Goal: Task Accomplishment & Management: Use online tool/utility

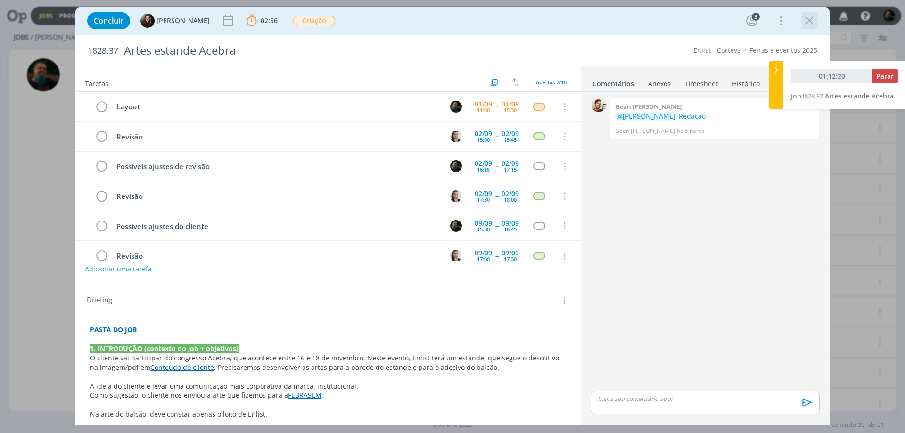
click at [805, 15] on icon "dialog" at bounding box center [809, 21] width 14 height 14
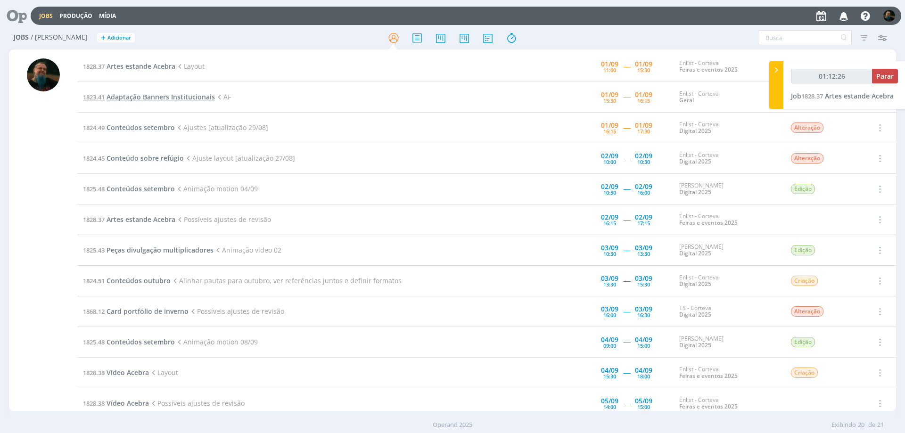
click at [186, 98] on span "Adaptação Banners Institucionais" at bounding box center [160, 96] width 108 height 9
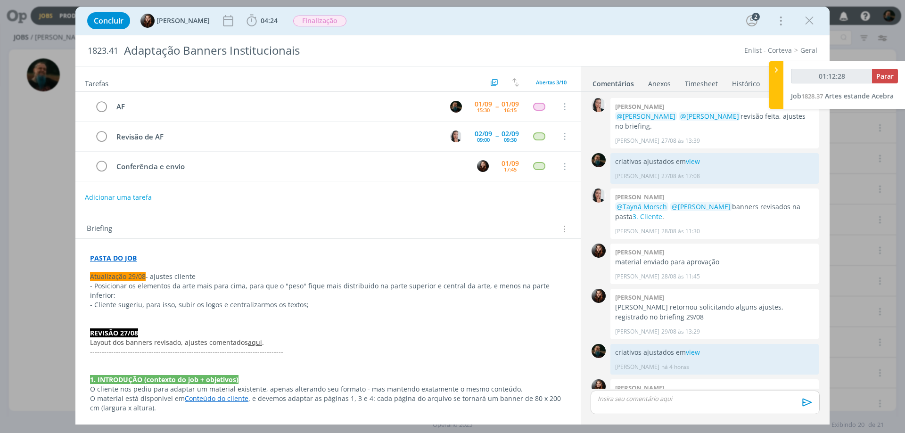
scroll to position [79, 0]
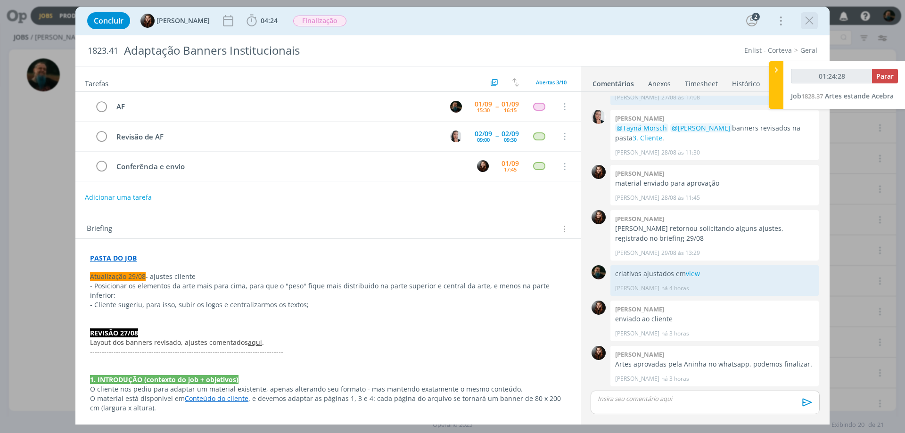
click at [811, 20] on icon "dialog" at bounding box center [809, 21] width 14 height 14
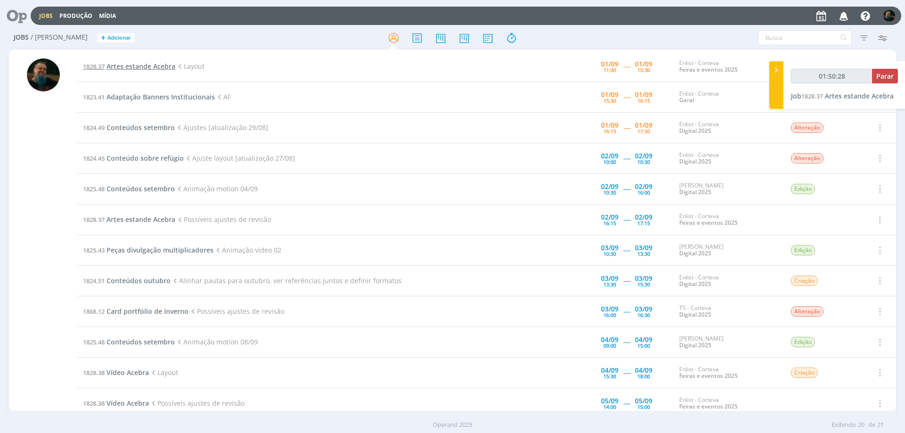
click at [155, 69] on span "Artes estande Acebra" at bounding box center [140, 66] width 69 height 9
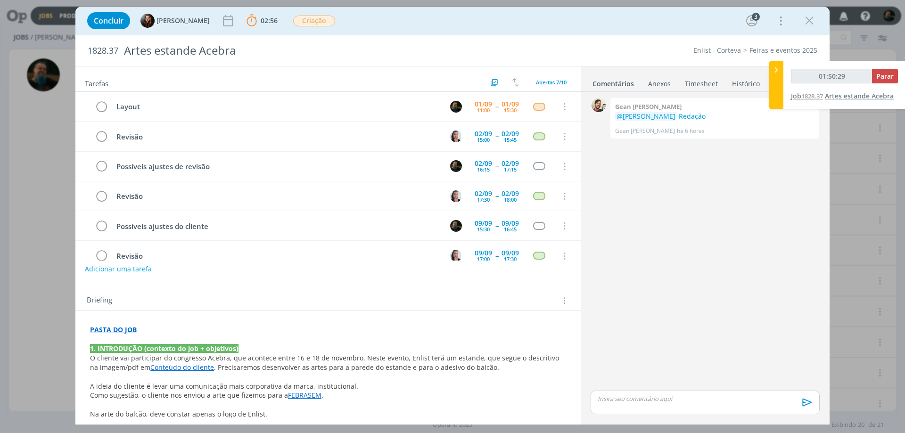
type input "01:50:31"
click at [881, 75] on span "Parar" at bounding box center [884, 76] width 17 height 9
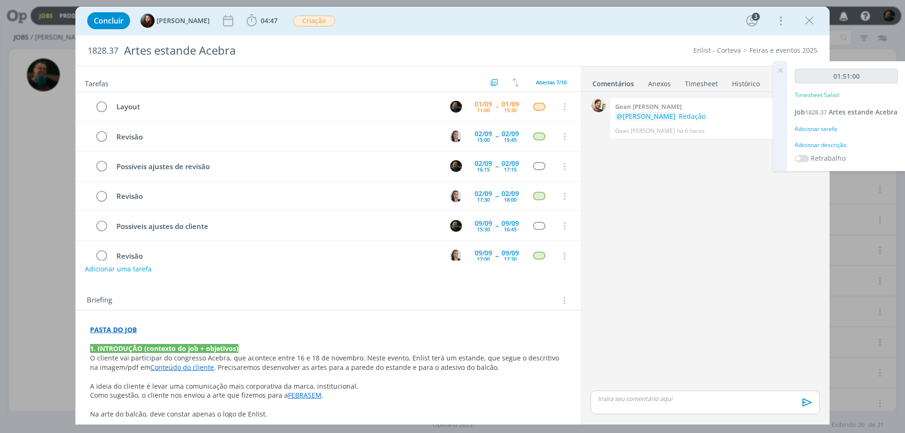
click at [829, 149] on div "Adicionar descrição" at bounding box center [845, 145] width 103 height 8
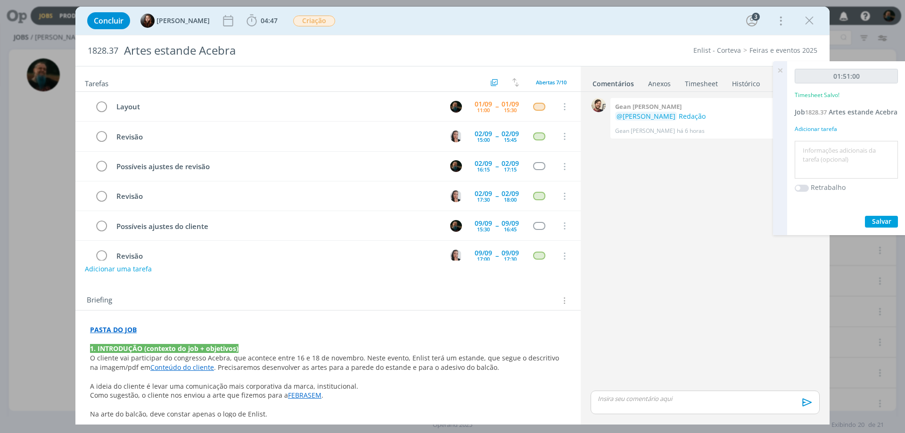
click at [828, 162] on textarea at bounding box center [846, 159] width 98 height 33
type textarea "layout estande"
click at [873, 226] on span "Salvar" at bounding box center [881, 221] width 19 height 9
click at [647, 406] on div "dialog" at bounding box center [704, 403] width 229 height 24
click at [800, 406] on icon "dialog" at bounding box center [806, 406] width 14 height 14
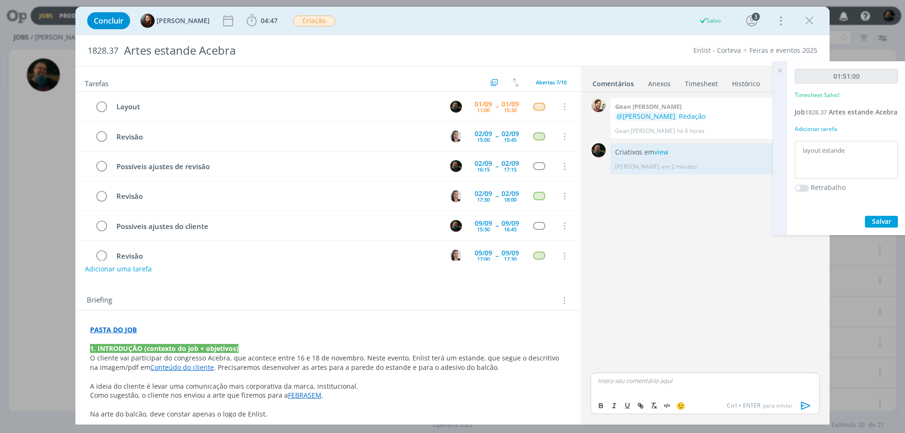
click at [778, 70] on icon at bounding box center [779, 70] width 17 height 18
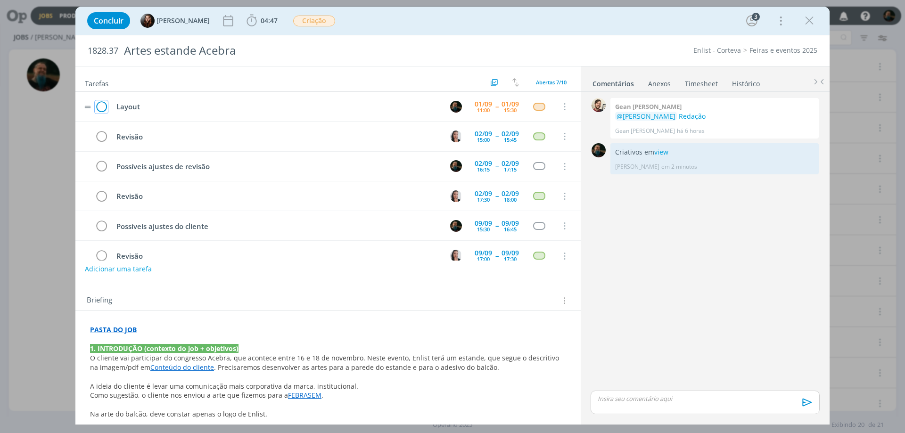
click at [105, 105] on icon "dialog" at bounding box center [101, 107] width 13 height 14
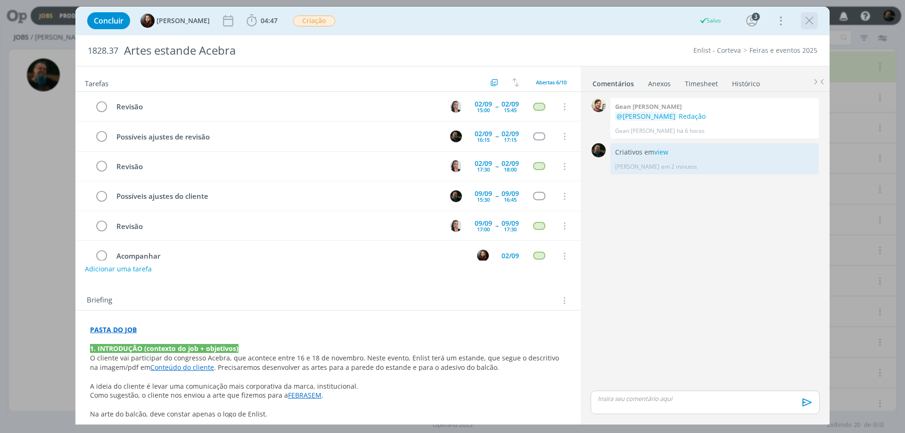
click at [810, 23] on icon "dialog" at bounding box center [809, 21] width 14 height 14
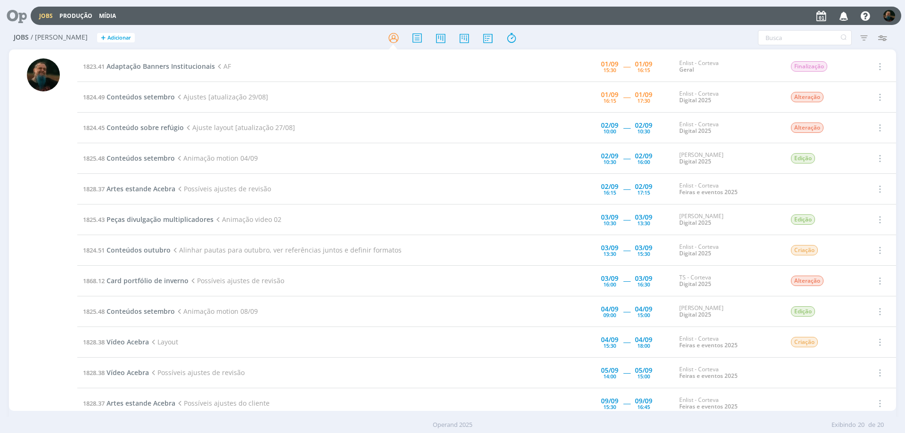
click at [60, 213] on div at bounding box center [43, 230] width 68 height 359
click at [51, 141] on div at bounding box center [43, 234] width 33 height 352
click at [157, 62] on span "Adaptação Banners Institucionais" at bounding box center [160, 66] width 108 height 9
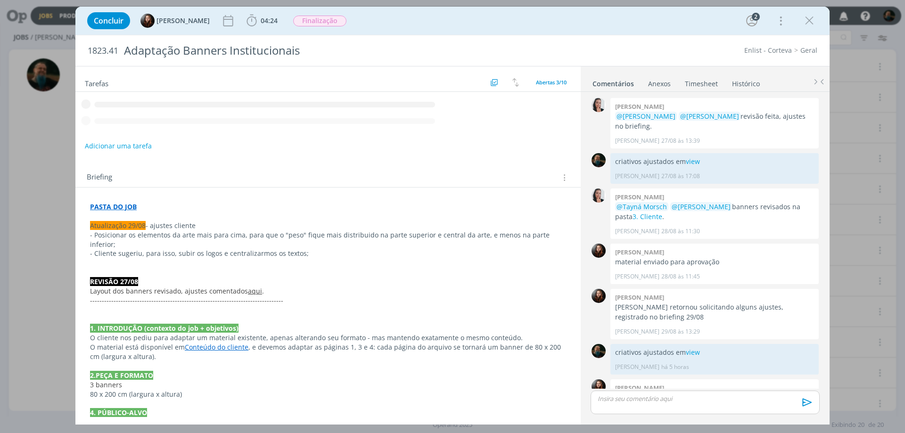
scroll to position [79, 0]
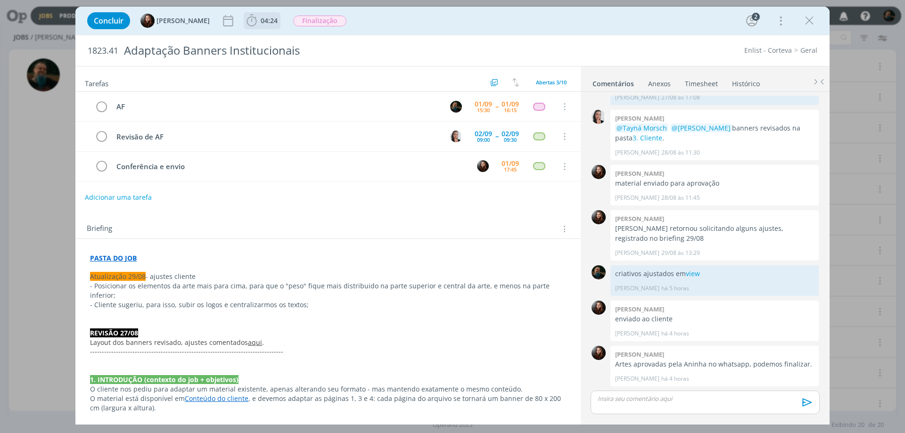
click at [263, 19] on span "04:24" at bounding box center [269, 20] width 17 height 9
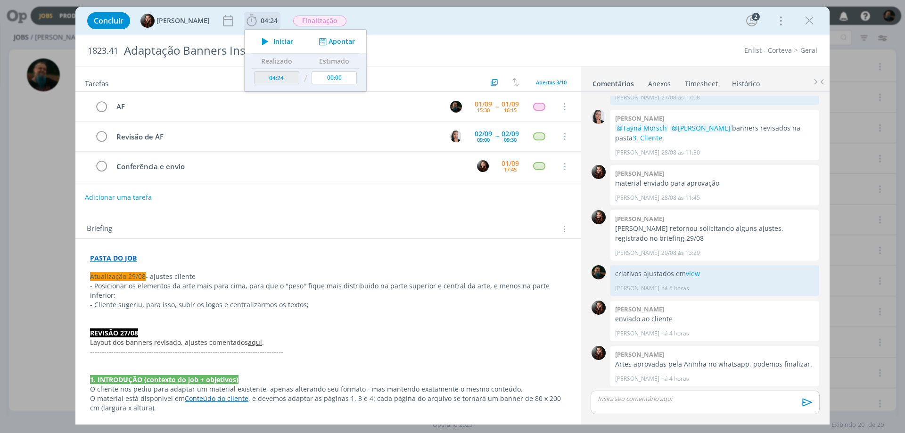
click at [279, 38] on span "Iniciar" at bounding box center [283, 41] width 20 height 7
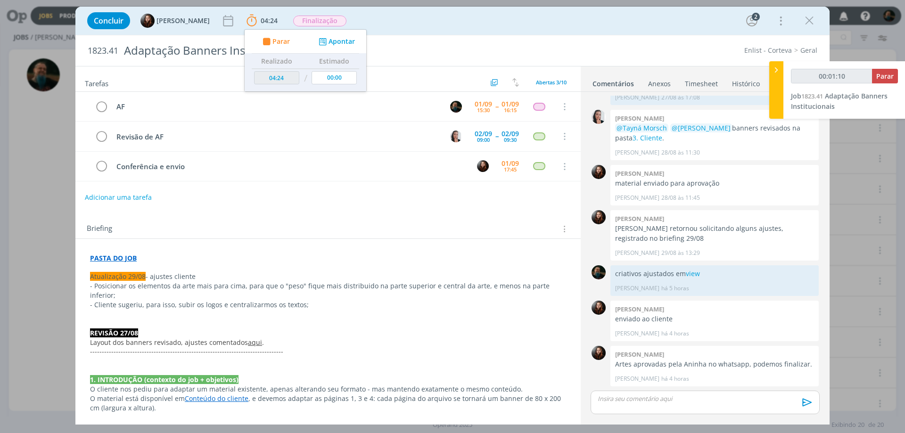
click at [804, 19] on icon "dialog" at bounding box center [809, 21] width 14 height 14
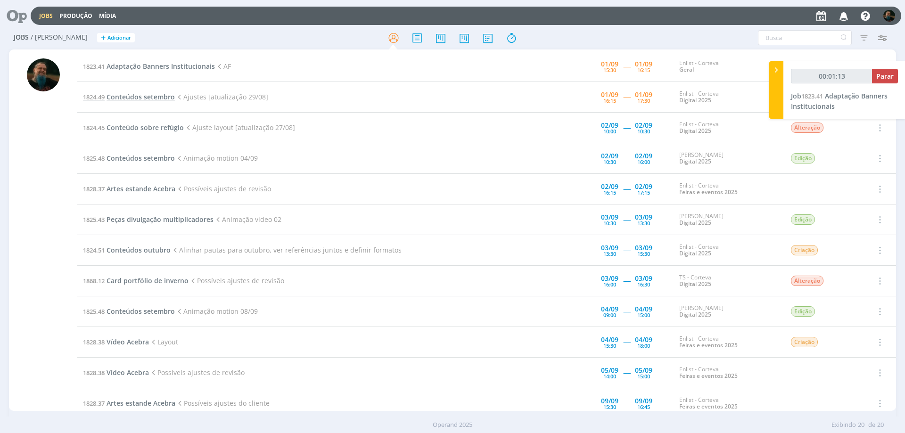
click at [162, 95] on span "Conteúdos setembro" at bounding box center [140, 96] width 68 height 9
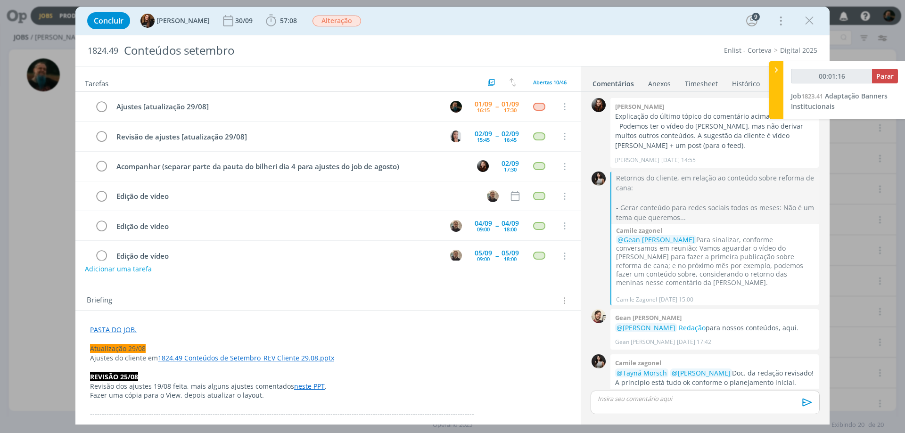
scroll to position [1322, 0]
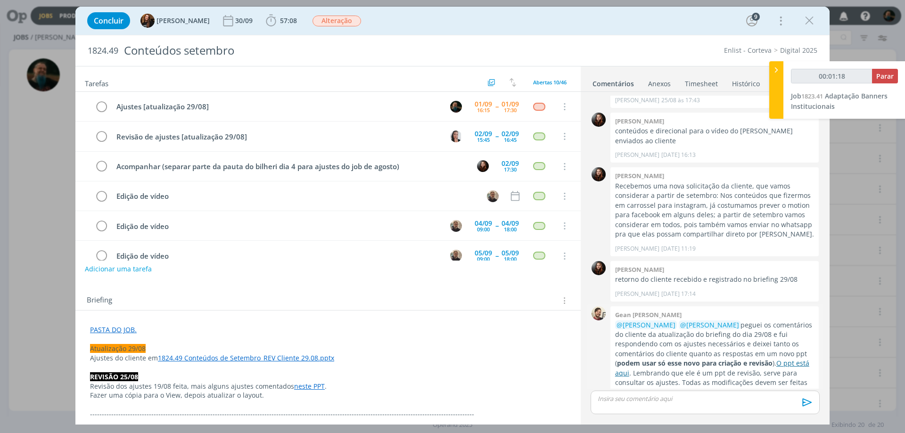
click at [784, 359] on link "O ppt está aqui" at bounding box center [712, 368] width 194 height 18
type input "00:35:47"
